Goal: Task Accomplishment & Management: Use online tool/utility

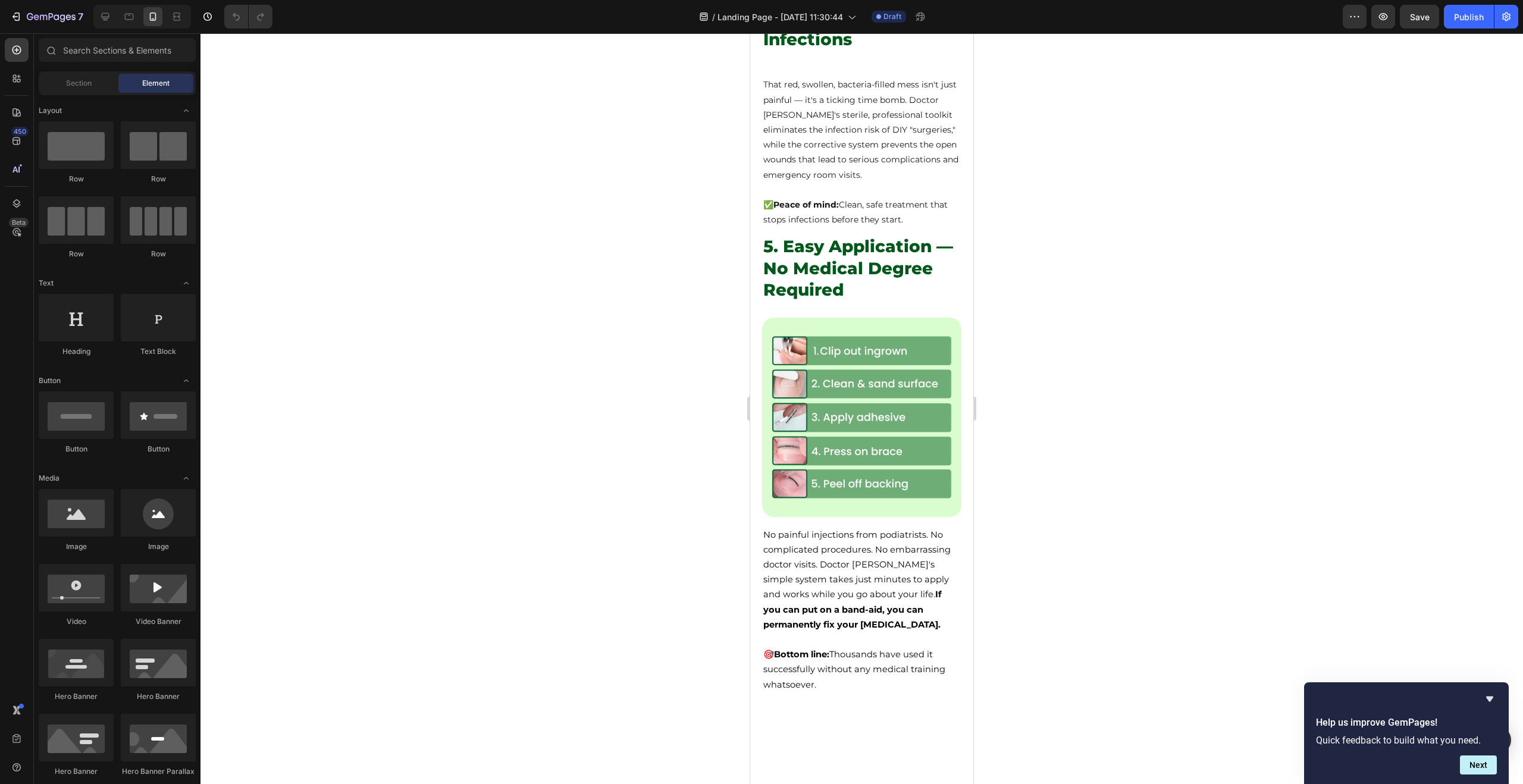
scroll to position [1599, 0]
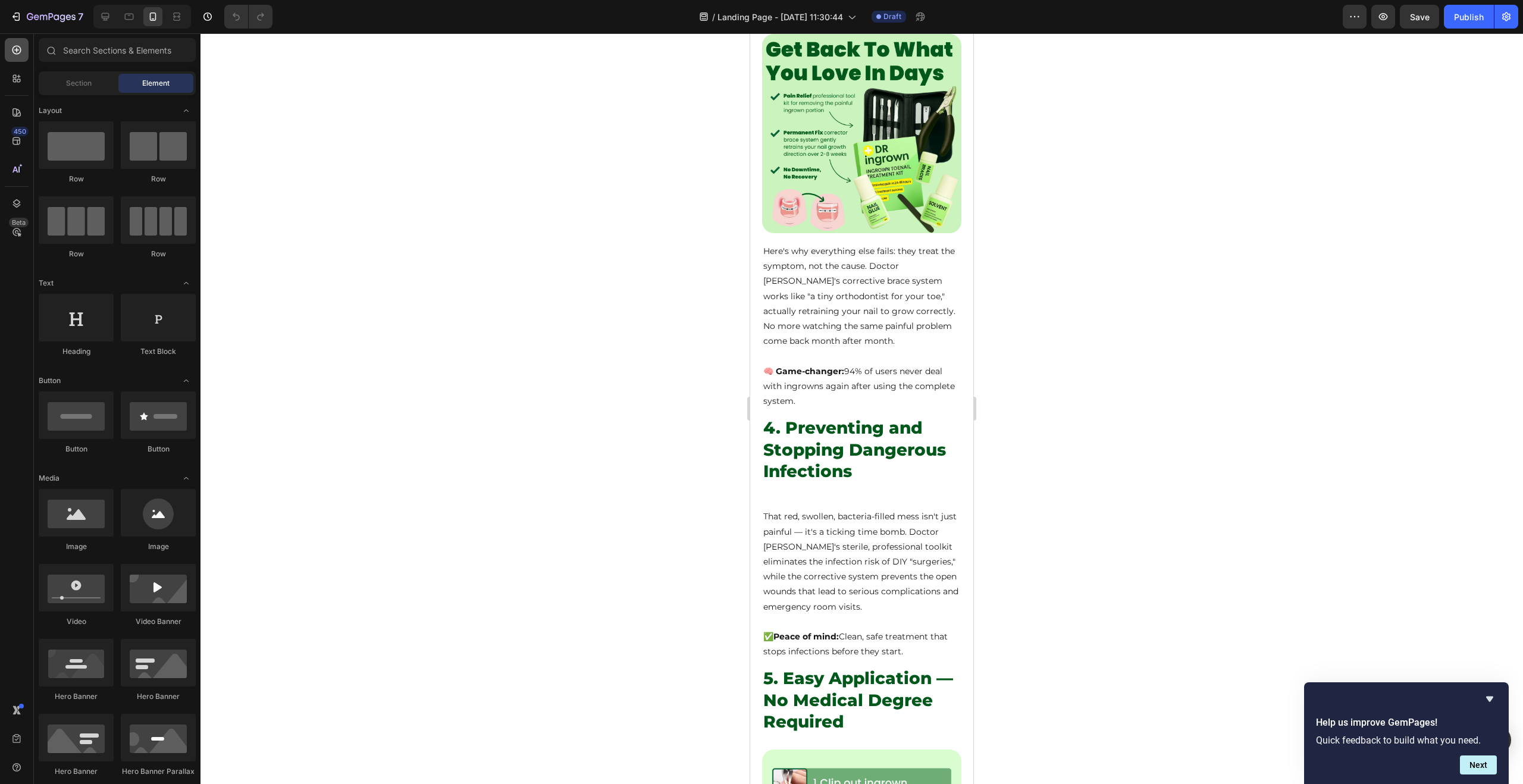
click at [20, 50] on icon at bounding box center [17, 50] width 12 height 12
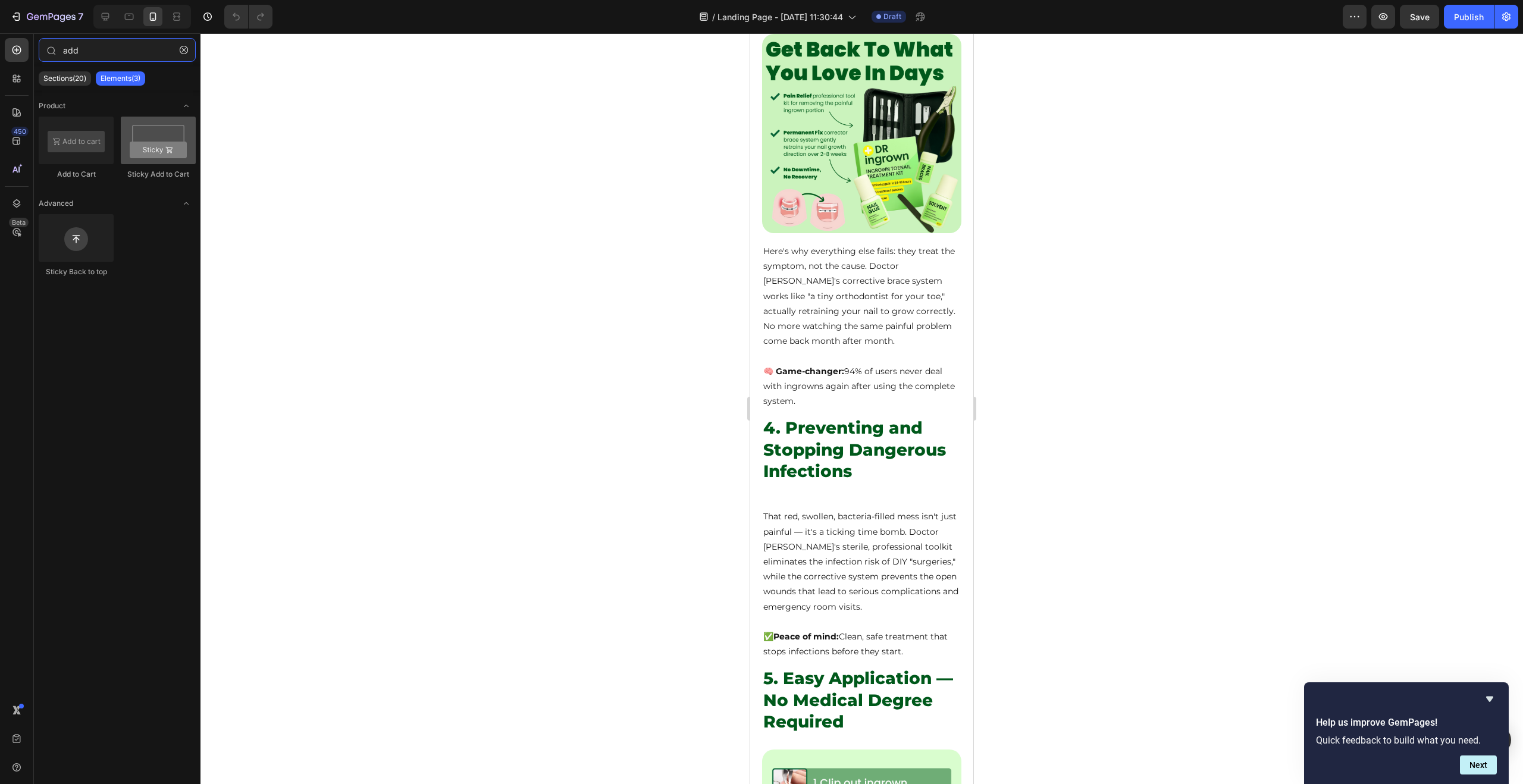
type input "add"
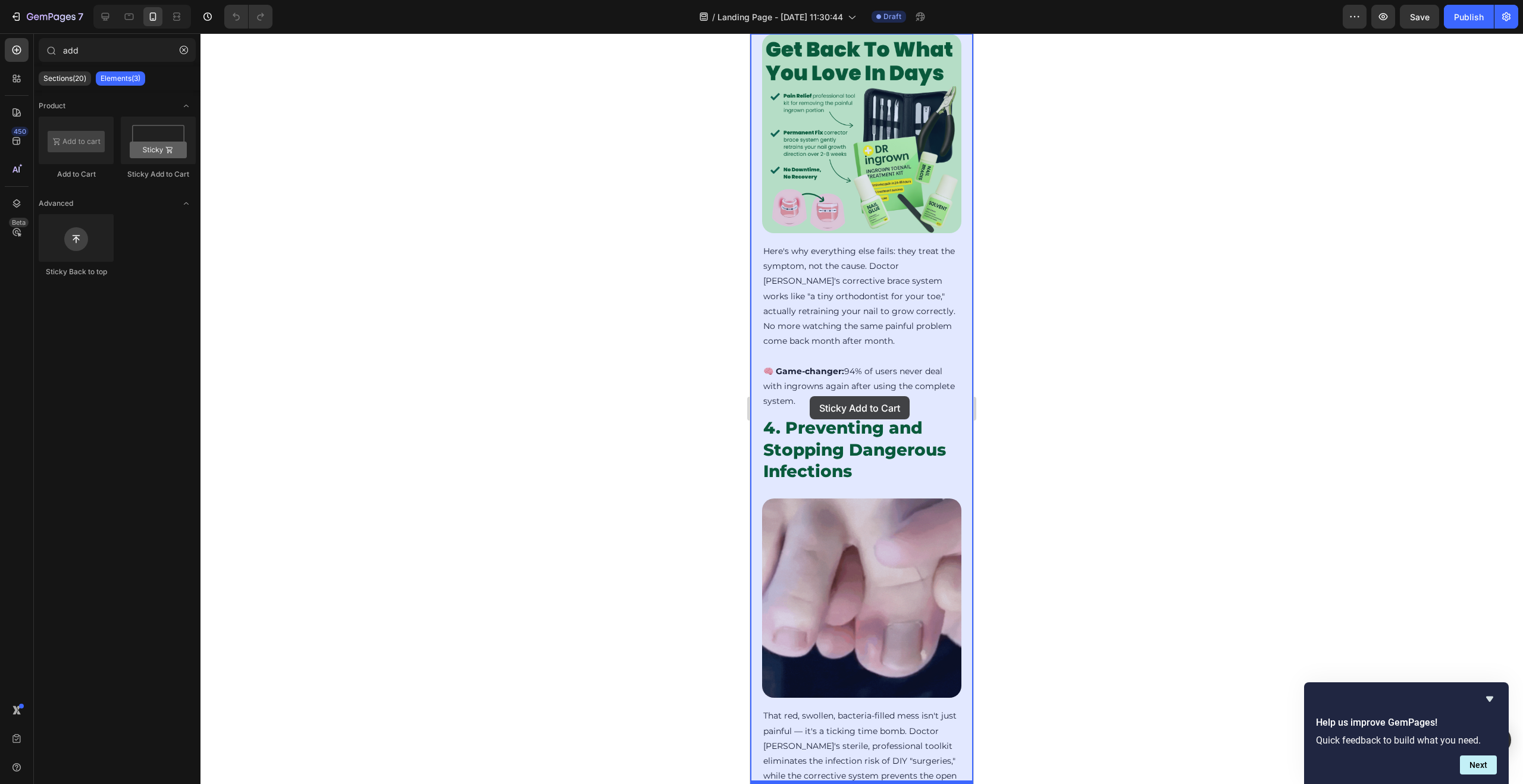
drag, startPoint x: 913, startPoint y: 187, endPoint x: 810, endPoint y: 396, distance: 233.0
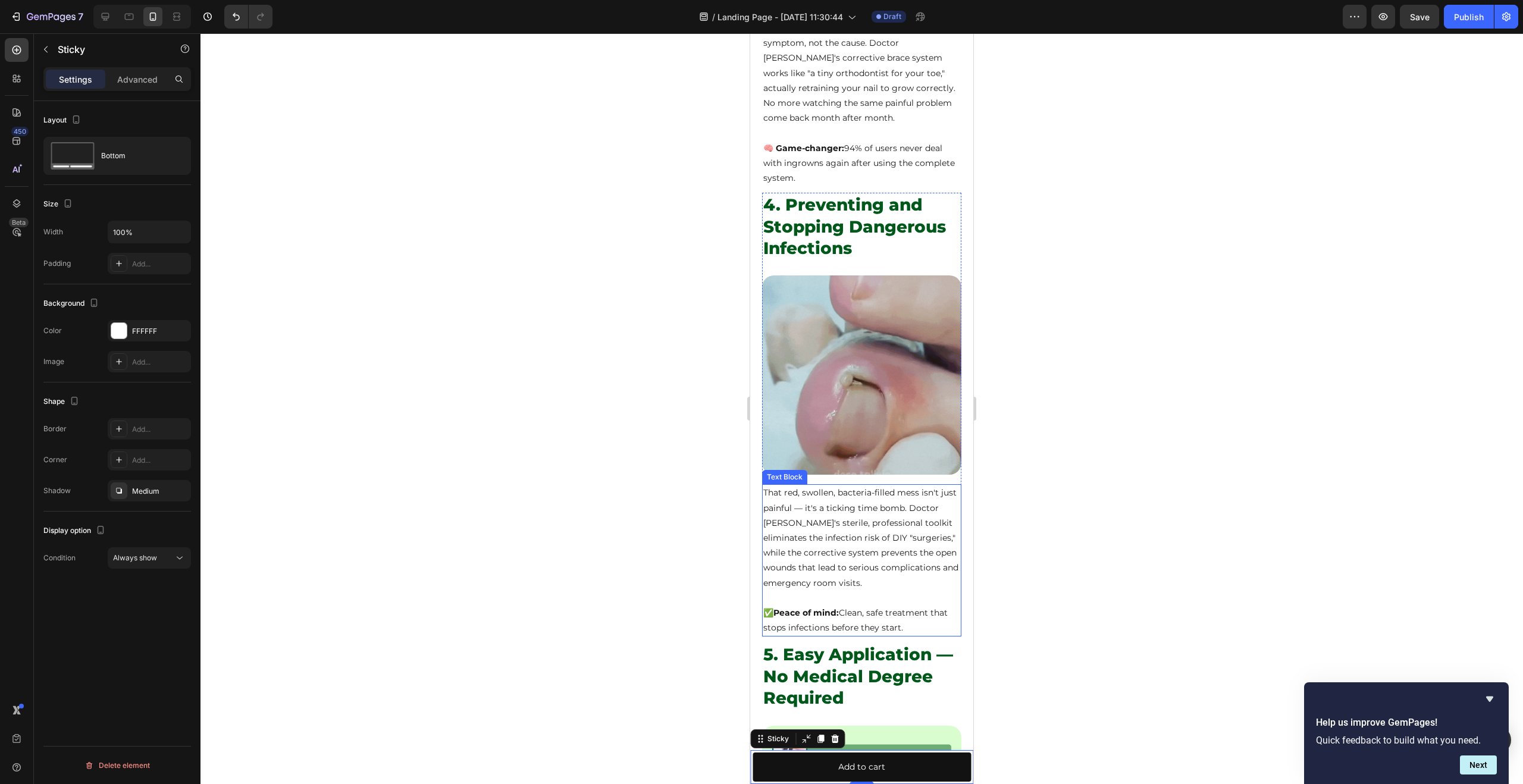
scroll to position [1823, 0]
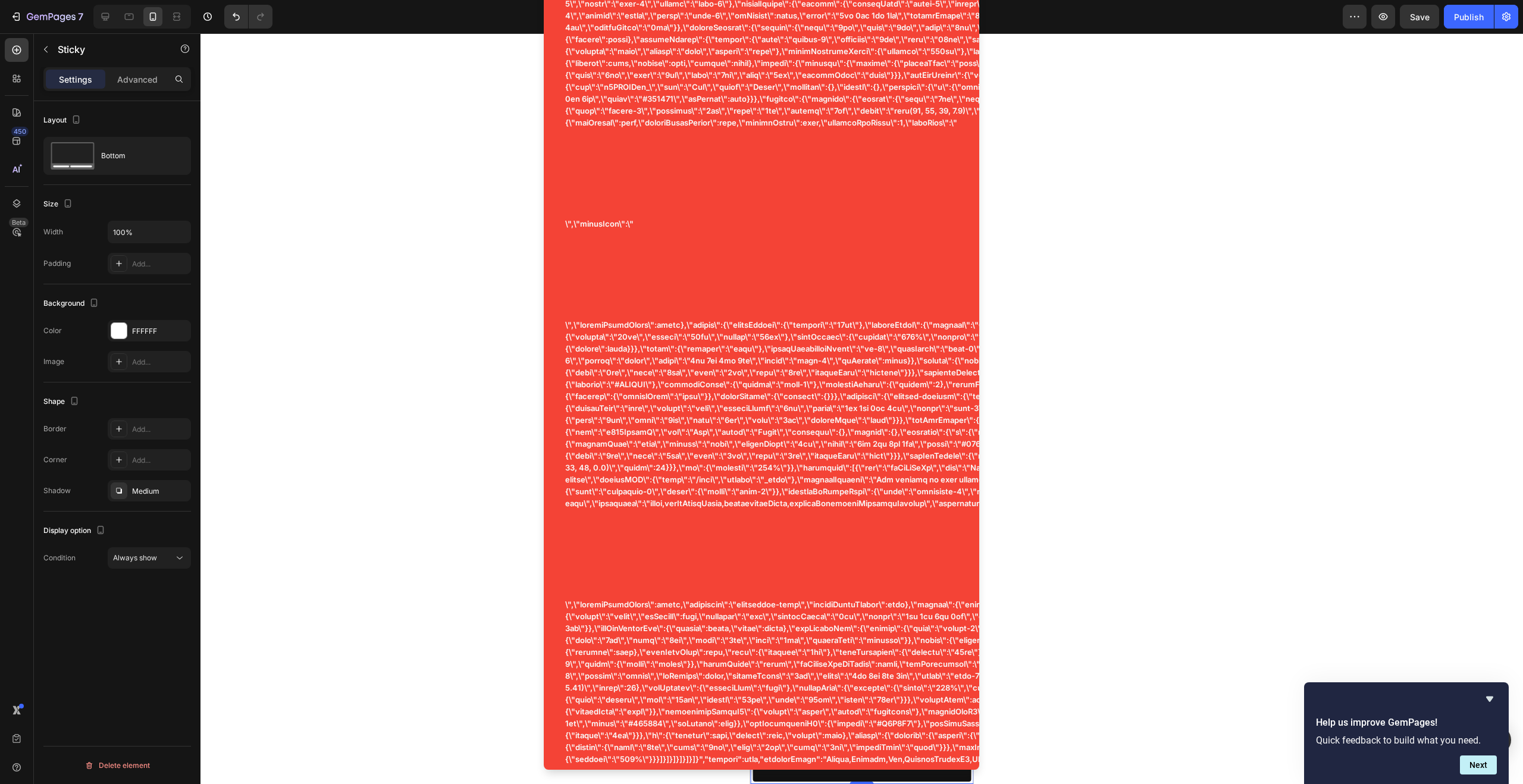
click at [1214, 504] on div at bounding box center [862, 408] width 1323 height 751
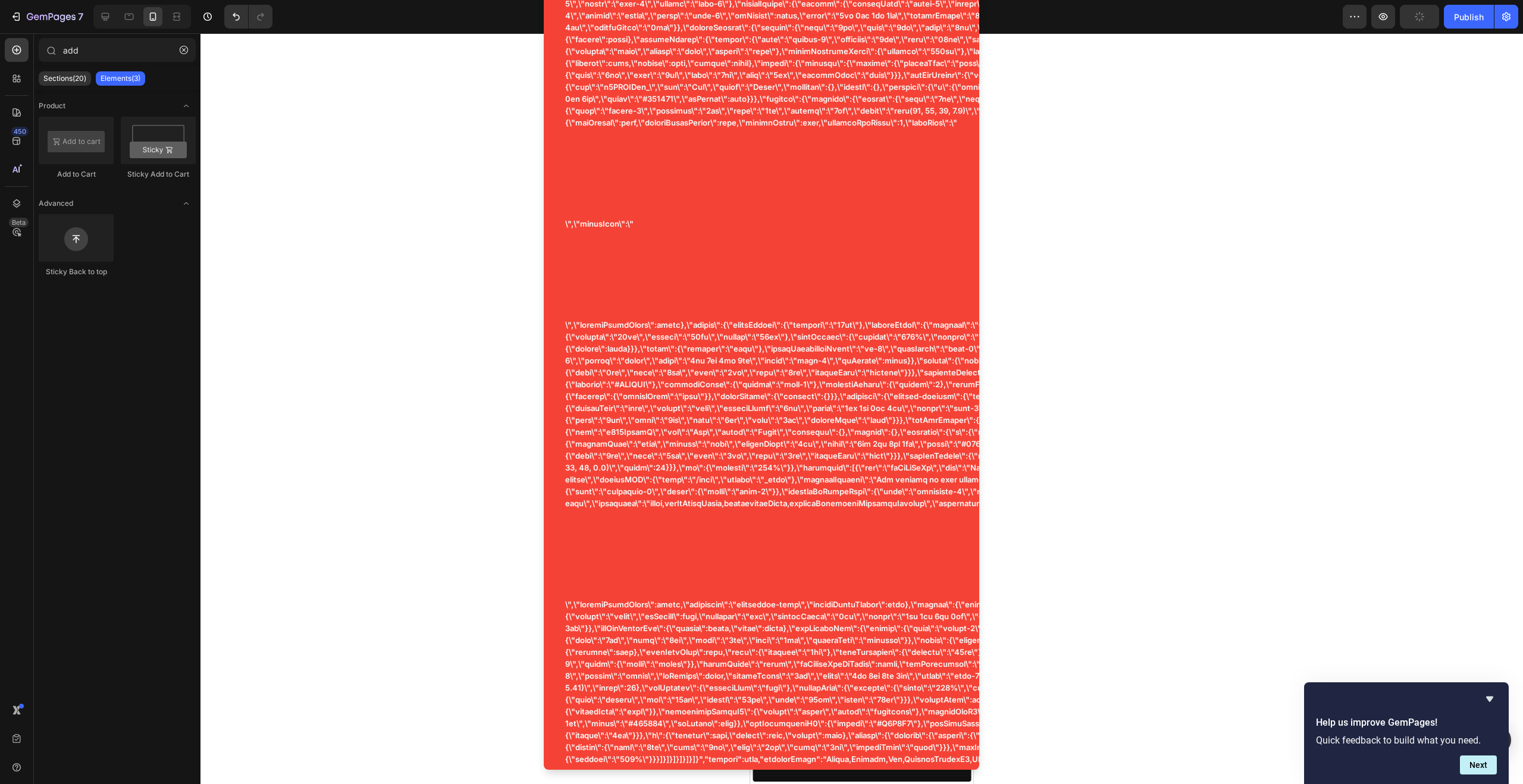
click at [1213, 369] on div at bounding box center [862, 408] width 1323 height 751
click at [280, 363] on div at bounding box center [862, 408] width 1323 height 751
click at [1095, 206] on div at bounding box center [862, 408] width 1323 height 751
click at [1412, 21] on span "Save" at bounding box center [1419, 17] width 20 height 10
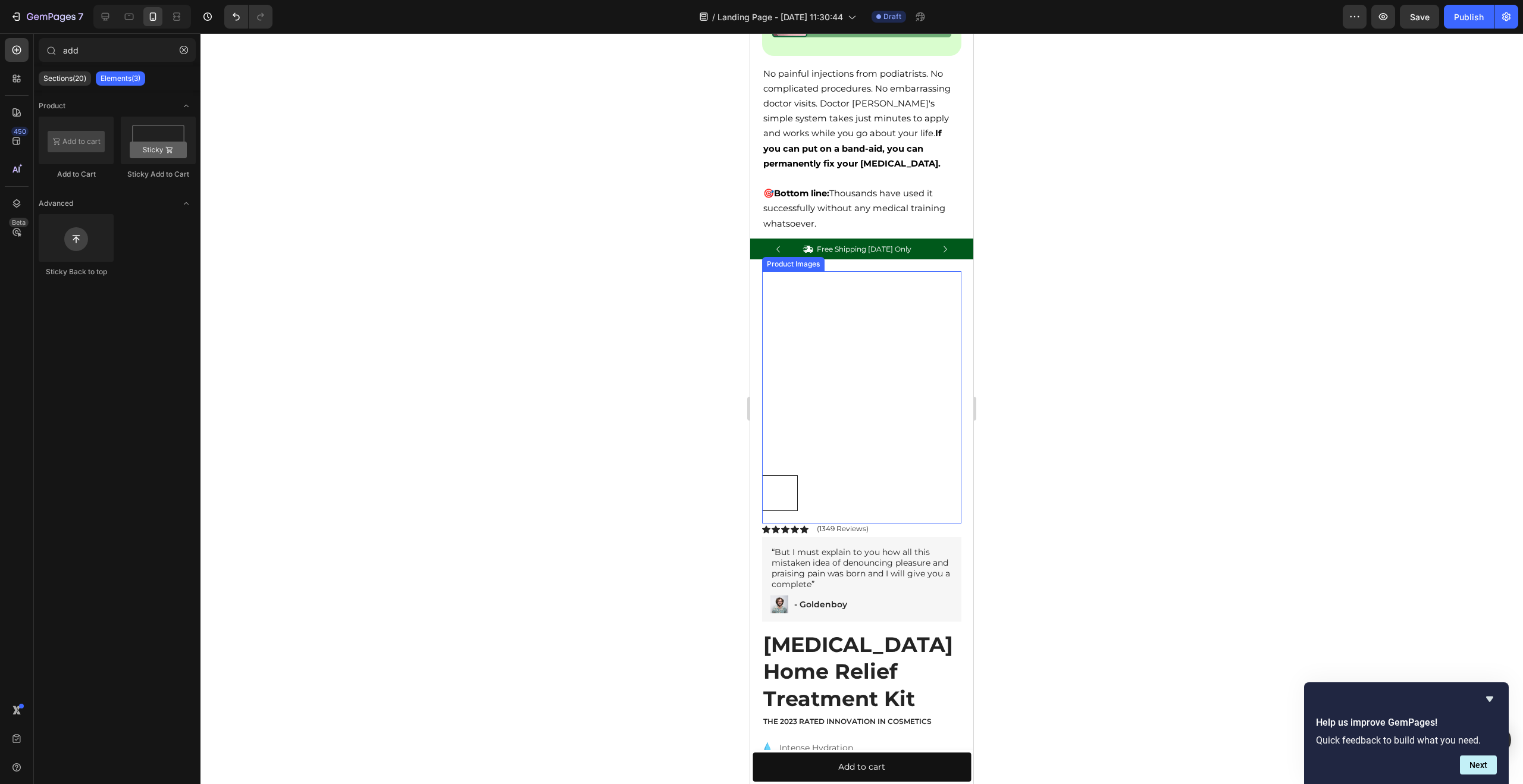
scroll to position [2724, 0]
